Goal: Information Seeking & Learning: Compare options

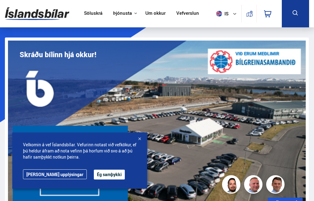
click at [84, 12] on link "Söluskrá" at bounding box center [93, 13] width 18 height 6
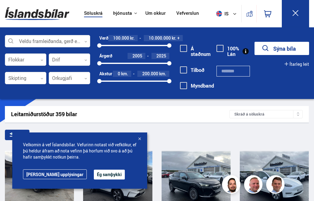
click at [169, 39] on span "10.000.000" at bounding box center [160, 38] width 22 height 6
click at [133, 65] on div at bounding box center [134, 63] width 4 height 4
click at [213, 36] on div "Á staðnum [GEOGRAPHIC_DATA] [GEOGRAPHIC_DATA] 100% Lán" at bounding box center [207, 66] width 76 height 62
click at [132, 64] on div "2015 2025" at bounding box center [134, 63] width 70 height 6
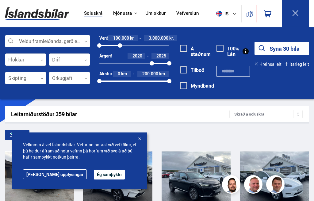
click at [288, 48] on button "Sýna 30 bíla" at bounding box center [282, 48] width 55 height 13
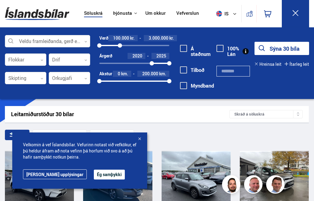
click at [142, 139] on div at bounding box center [140, 139] width 6 height 6
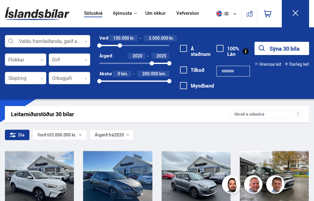
click at [154, 131] on div "Sía Verð til 3.000.000 kr. Árgerð frá 2020" at bounding box center [157, 135] width 304 height 13
click at [90, 41] on div at bounding box center [47, 41] width 85 height 12
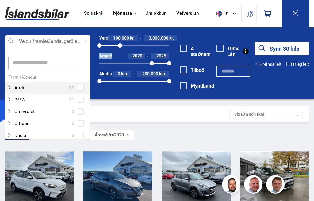
scroll to position [91, 85]
click at [47, 180] on div at bounding box center [53, 178] width 14 height 54
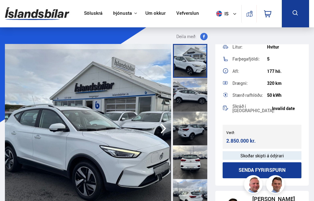
scroll to position [165, 0]
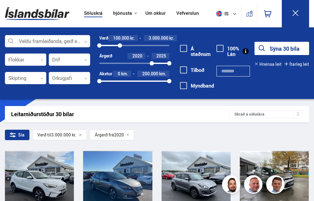
click at [181, 118] on div "Leitarniðurstöður 30 bílar Skráð á [GEOGRAPHIC_DATA]" at bounding box center [157, 114] width 304 height 16
click at [185, 114] on div "Leitarniðurstöður 30 bílar" at bounding box center [120, 114] width 218 height 6
click at [180, 110] on div "Leitarniðurstöður 30 bílar Skráð á [GEOGRAPHIC_DATA]" at bounding box center [157, 114] width 304 height 16
click at [291, 135] on div "Sía Verð til 3.000.000 kr. Árgerð frá 2020" at bounding box center [157, 135] width 304 height 13
click at [296, 10] on icon at bounding box center [296, 13] width 8 height 8
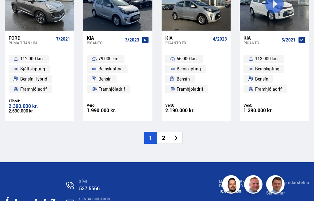
scroll to position [853, 0]
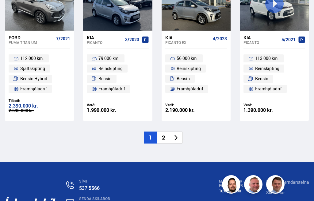
click at [166, 131] on li "2" at bounding box center [163, 137] width 13 height 12
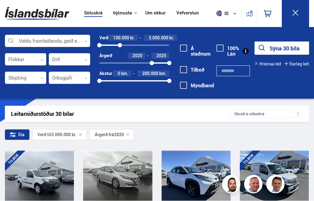
click at [299, 5] on button at bounding box center [295, 13] width 27 height 27
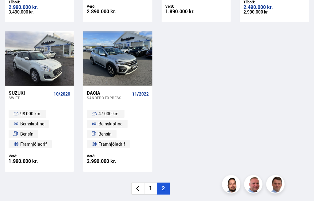
scroll to position [202, 0]
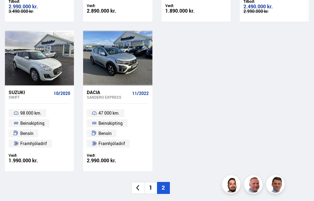
click at [152, 187] on li "1" at bounding box center [150, 188] width 13 height 12
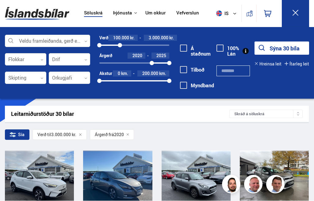
click at [297, 13] on icon at bounding box center [296, 13] width 8 height 8
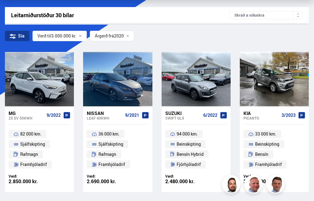
scroll to position [28, 0]
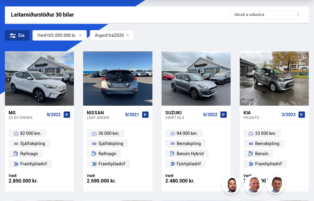
click at [133, 92] on div at bounding box center [132, 78] width 14 height 54
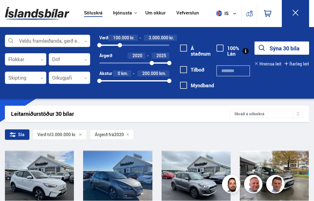
click at [226, 134] on div "Sía Verð til 3.000.000 kr. Árgerð frá 2020" at bounding box center [157, 135] width 304 height 13
click at [214, 132] on div "Sía Verð til 3.000.000 kr. Árgerð frá 2020" at bounding box center [157, 135] width 304 height 13
click at [299, 9] on icon at bounding box center [296, 13] width 8 height 8
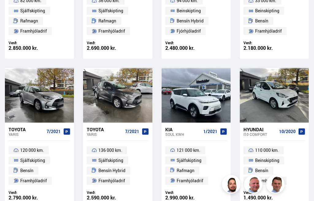
scroll to position [161, 0]
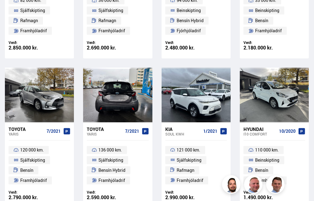
click at [134, 107] on div at bounding box center [132, 95] width 14 height 54
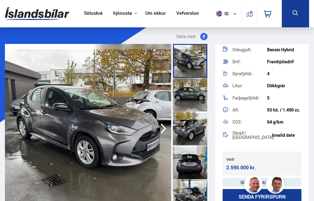
scroll to position [114, 0]
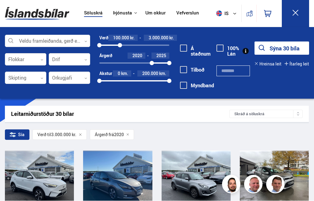
click at [291, 11] on button at bounding box center [295, 13] width 27 height 27
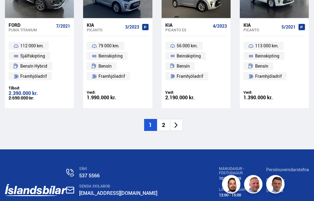
scroll to position [866, 0]
click at [161, 121] on li "2" at bounding box center [163, 125] width 13 height 12
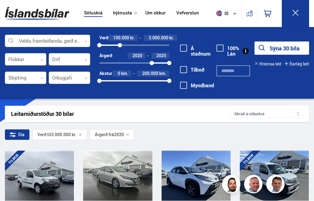
click at [297, 11] on icon at bounding box center [296, 13] width 8 height 8
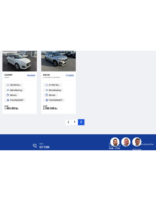
scroll to position [388, 0]
